Goal: Navigation & Orientation: Find specific page/section

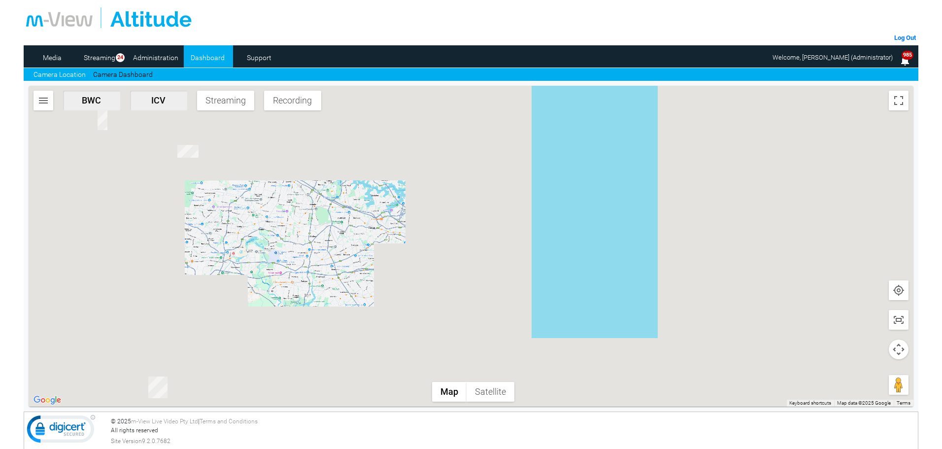
drag, startPoint x: 222, startPoint y: 208, endPoint x: 332, endPoint y: 314, distance: 152.9
click at [332, 314] on div at bounding box center [471, 246] width 885 height 321
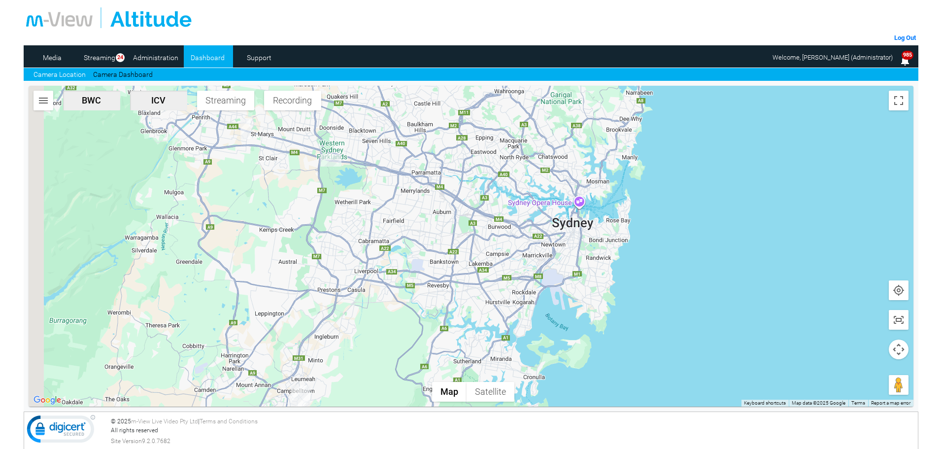
drag, startPoint x: 320, startPoint y: 293, endPoint x: 368, endPoint y: 191, distance: 113.0
click at [368, 191] on div at bounding box center [471, 246] width 885 height 321
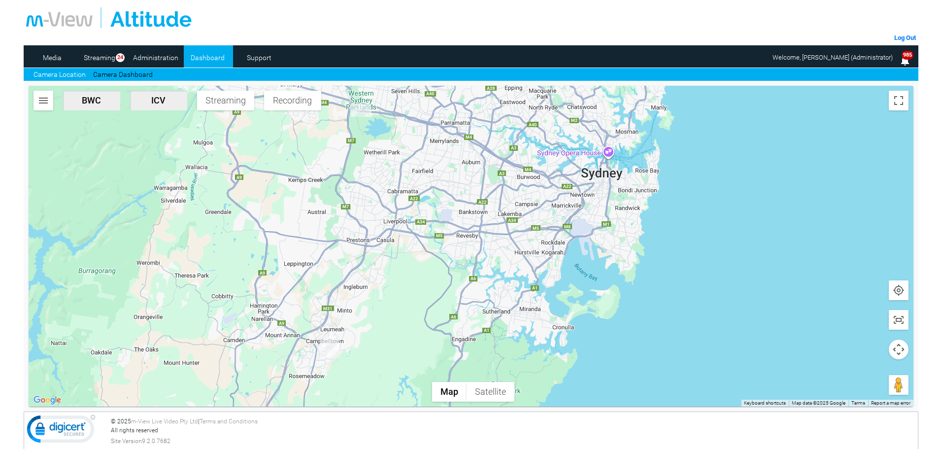
drag, startPoint x: 369, startPoint y: 256, endPoint x: 361, endPoint y: 418, distance: 162.3
click at [361, 331] on div "Log Out Media Streaming 24 Administration Dashboard Support Camera Location Cam…" at bounding box center [471, 165] width 894 height 331
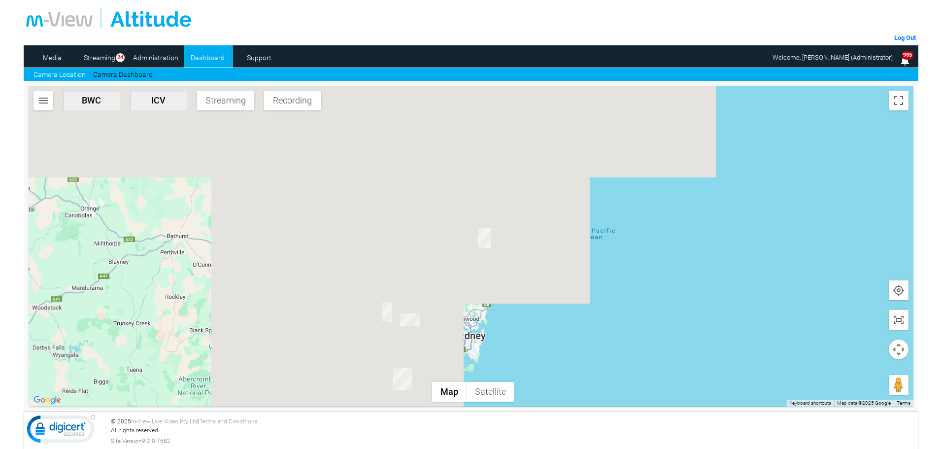
drag, startPoint x: 513, startPoint y: 183, endPoint x: 461, endPoint y: 277, distance: 108.0
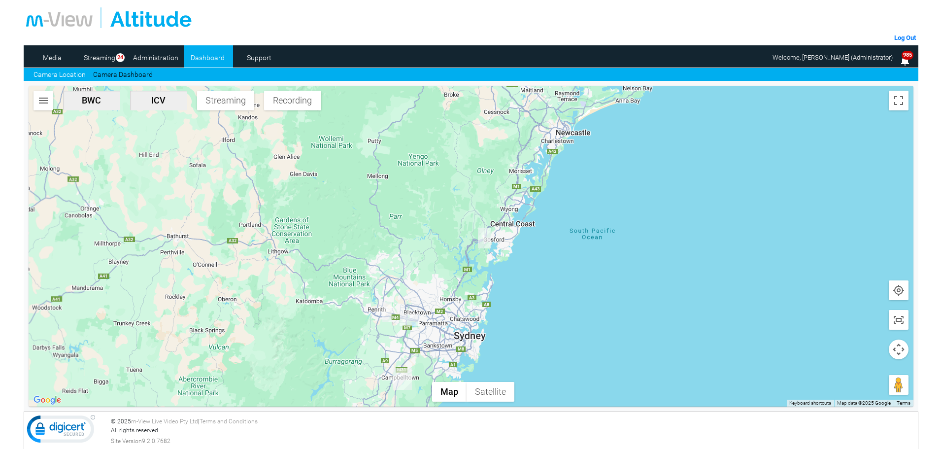
click at [461, 277] on div at bounding box center [471, 246] width 885 height 321
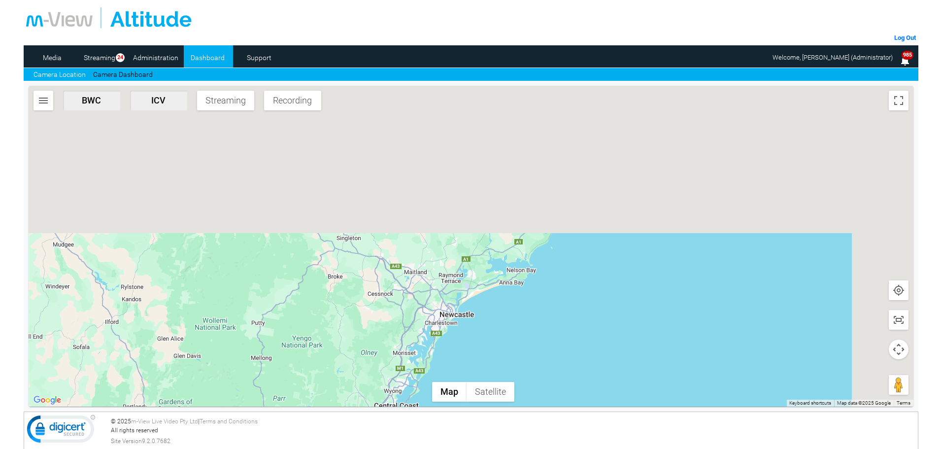
drag, startPoint x: 532, startPoint y: 171, endPoint x: 414, endPoint y: 363, distance: 224.9
click at [414, 364] on div at bounding box center [471, 246] width 885 height 321
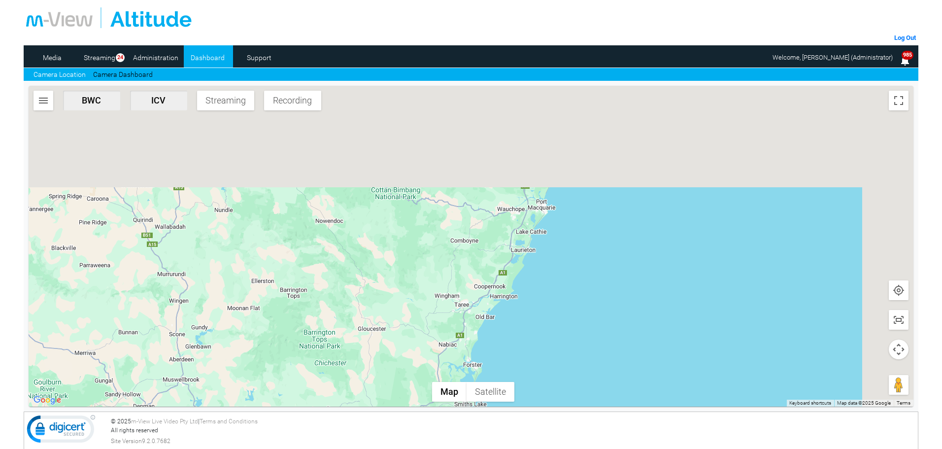
drag, startPoint x: 514, startPoint y: 214, endPoint x: 401, endPoint y: 398, distance: 215.7
click at [393, 331] on div "Log Out Media Streaming 24 Administration Dashboard Support Camera Location Cam…" at bounding box center [471, 165] width 894 height 331
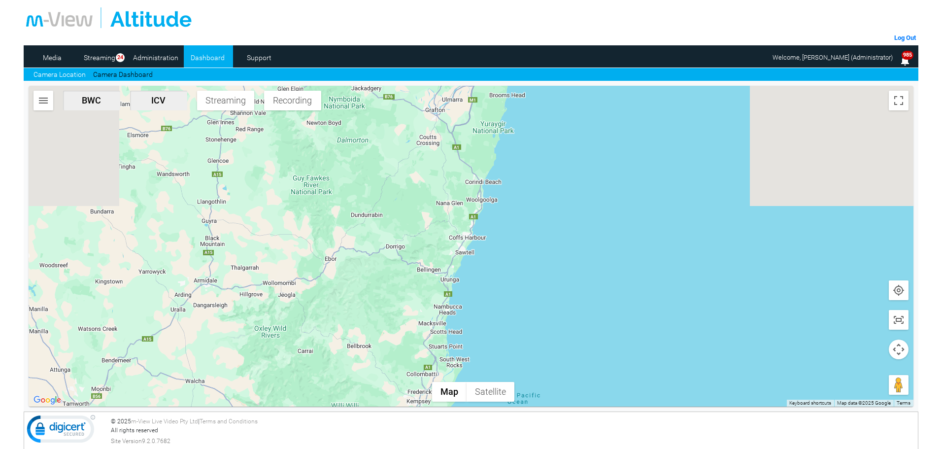
drag, startPoint x: 416, startPoint y: 209, endPoint x: 386, endPoint y: 344, distance: 137.9
click at [380, 365] on div at bounding box center [471, 246] width 885 height 321
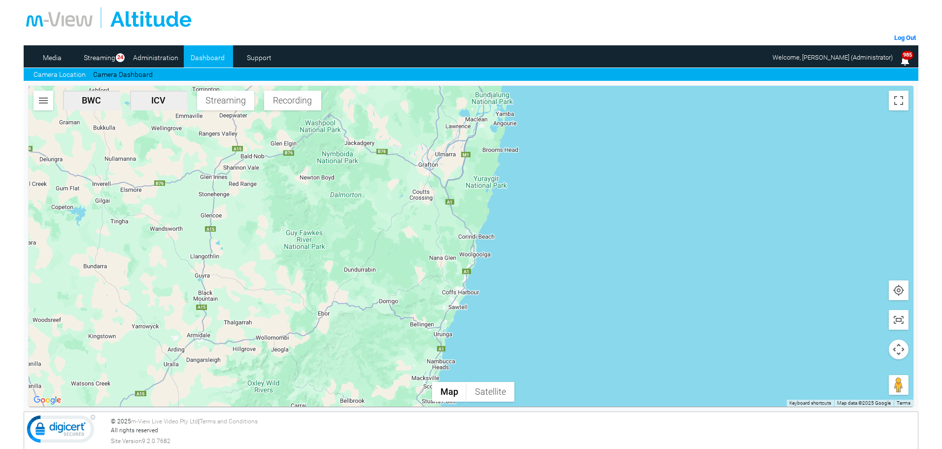
drag, startPoint x: 440, startPoint y: 151, endPoint x: 438, endPoint y: 191, distance: 39.4
click at [438, 191] on div at bounding box center [471, 246] width 885 height 321
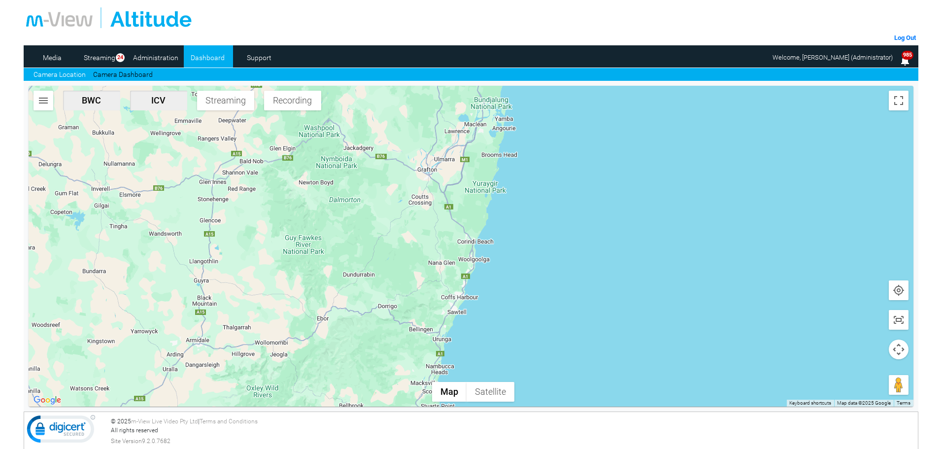
drag, startPoint x: 328, startPoint y: 308, endPoint x: 513, endPoint y: 92, distance: 284.0
click at [511, 97] on div at bounding box center [471, 246] width 885 height 321
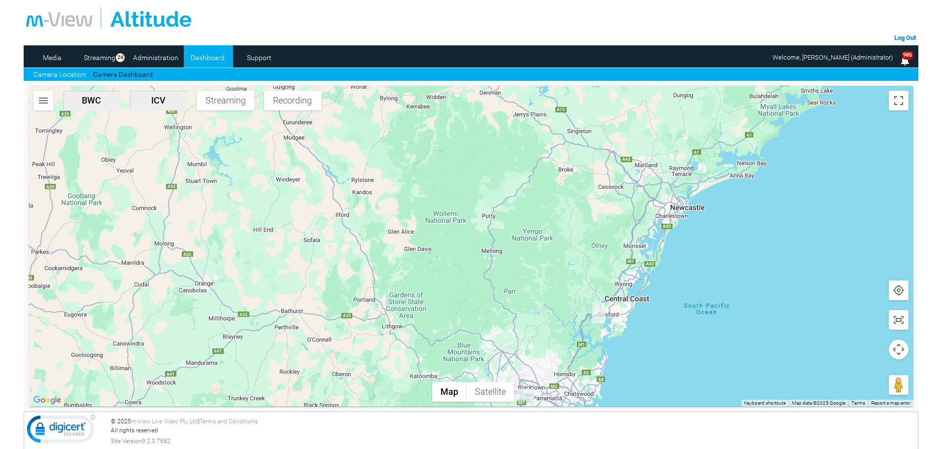
drag, startPoint x: 515, startPoint y: 280, endPoint x: 476, endPoint y: 125, distance: 159.5
click at [476, 125] on div at bounding box center [471, 246] width 885 height 321
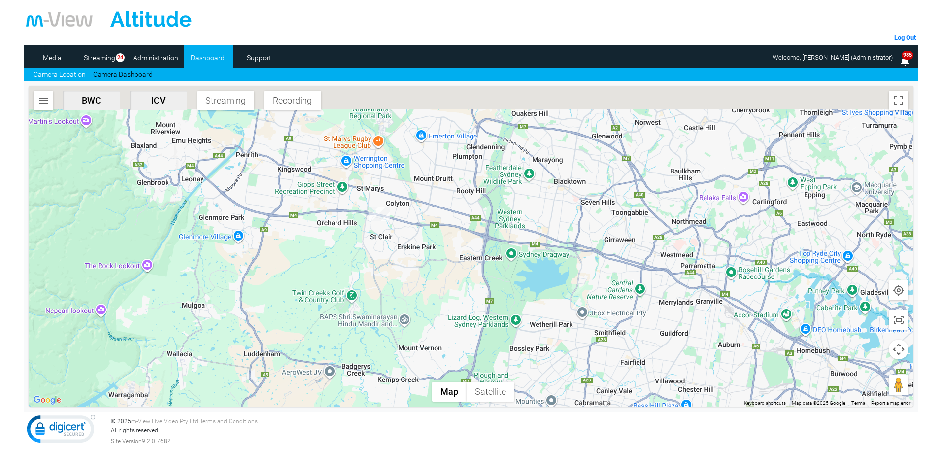
drag, startPoint x: 443, startPoint y: 249, endPoint x: 416, endPoint y: 263, distance: 30.2
click at [416, 263] on div at bounding box center [471, 246] width 885 height 321
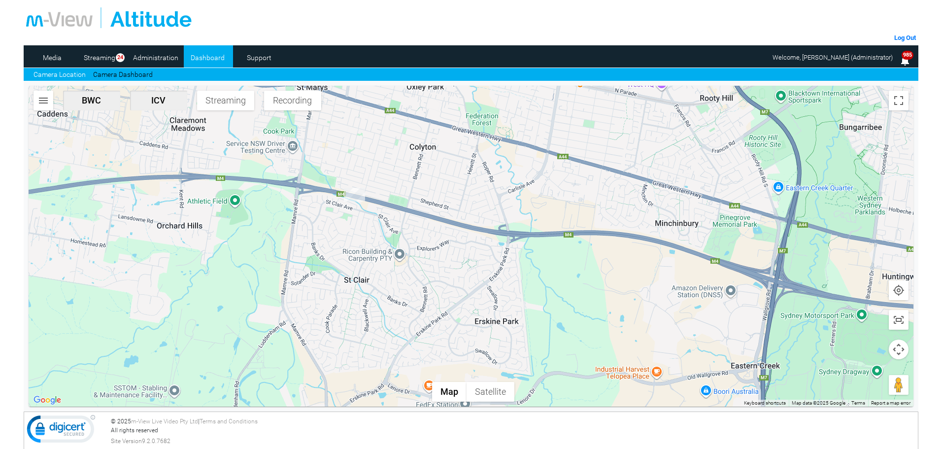
drag, startPoint x: 487, startPoint y: 153, endPoint x: 441, endPoint y: 198, distance: 64.8
click at [442, 198] on div at bounding box center [471, 246] width 885 height 321
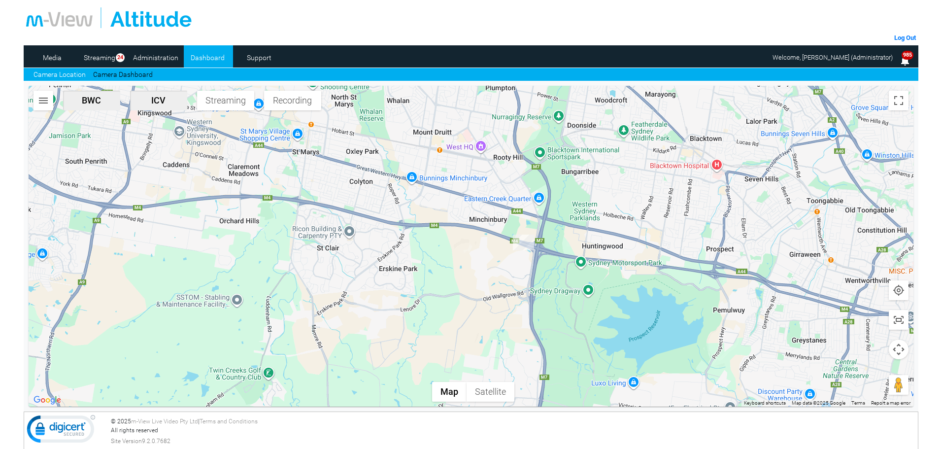
drag, startPoint x: 384, startPoint y: 253, endPoint x: 521, endPoint y: 366, distance: 177.7
click at [521, 366] on div at bounding box center [471, 246] width 885 height 321
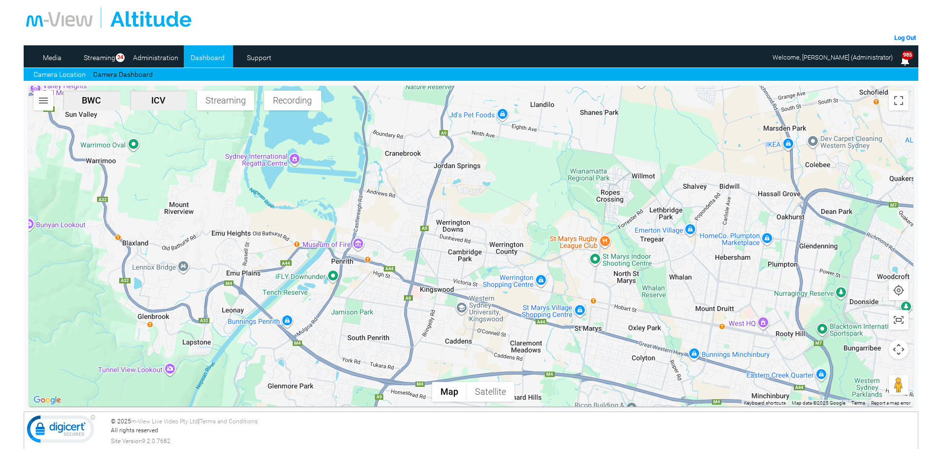
drag, startPoint x: 516, startPoint y: 278, endPoint x: 500, endPoint y: 238, distance: 42.9
click at [500, 238] on div at bounding box center [471, 246] width 885 height 321
click at [118, 72] on link "Camera Dashboard" at bounding box center [123, 74] width 60 height 10
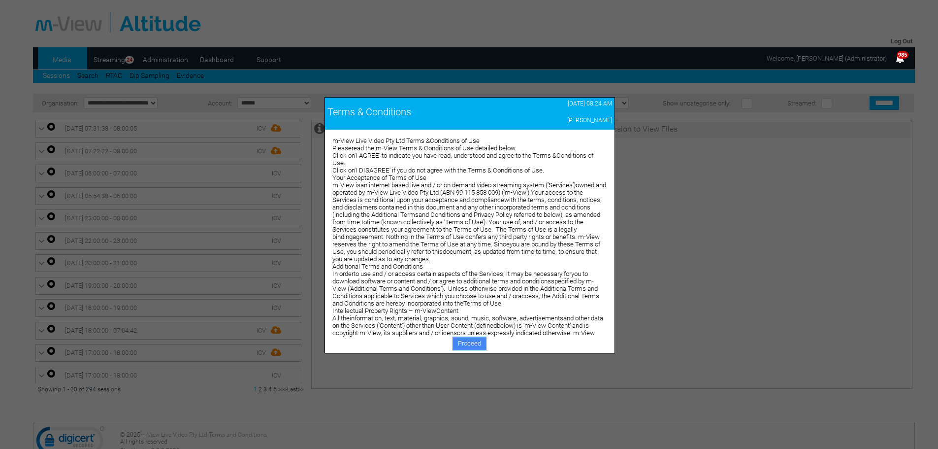
click at [476, 348] on link "Proceed" at bounding box center [470, 343] width 34 height 14
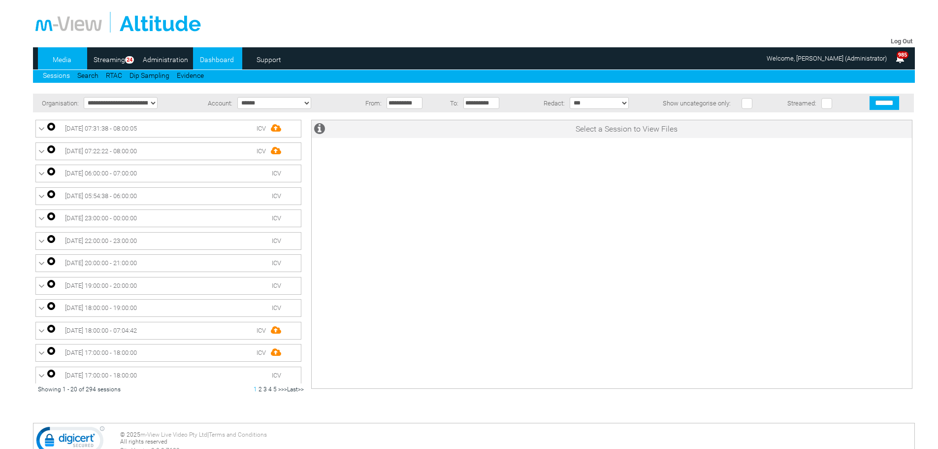
click at [218, 60] on link "Dashboard" at bounding box center [217, 59] width 48 height 15
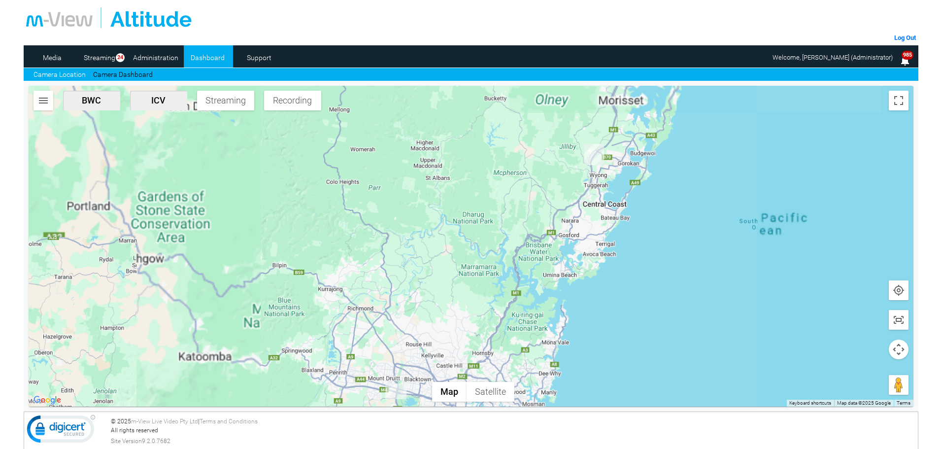
drag, startPoint x: 428, startPoint y: 335, endPoint x: 416, endPoint y: 183, distance: 153.1
click at [416, 183] on div at bounding box center [471, 246] width 885 height 321
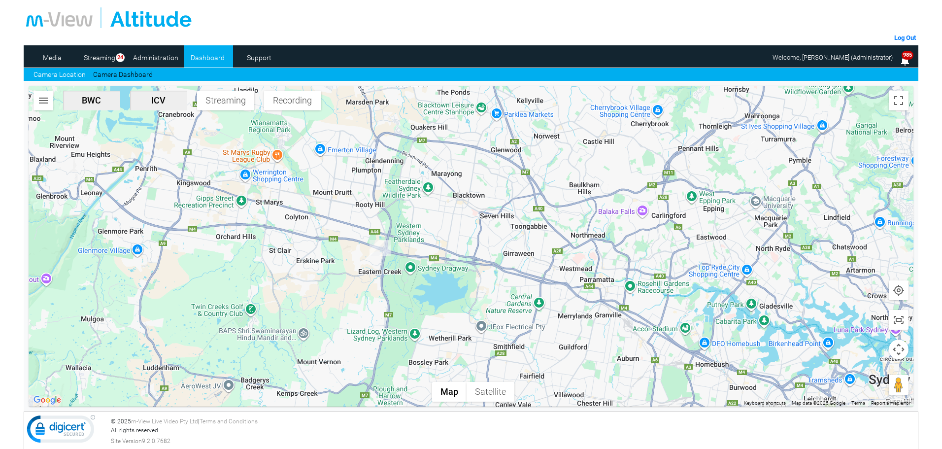
drag, startPoint x: 340, startPoint y: 216, endPoint x: 345, endPoint y: 237, distance: 21.4
click at [345, 237] on div at bounding box center [471, 246] width 885 height 321
